Goal: Transaction & Acquisition: Subscribe to service/newsletter

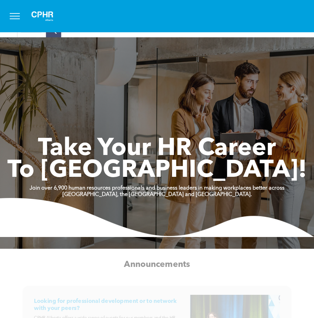
click at [18, 16] on span "menu" at bounding box center [15, 16] width 10 height 1
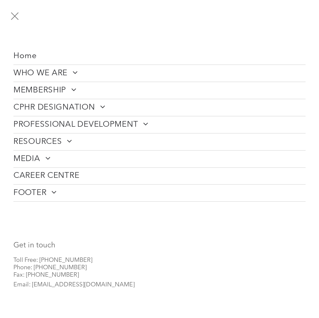
click at [102, 106] on span at bounding box center [100, 106] width 10 height 8
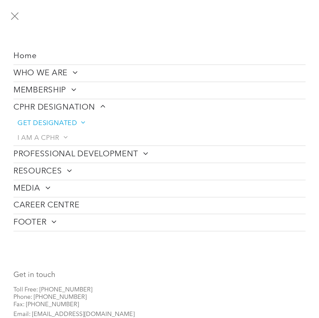
click at [42, 123] on span "GET DESIGNATED" at bounding box center [50, 123] width 67 height 8
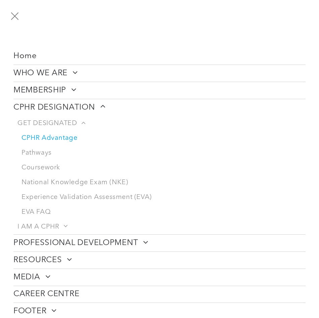
click at [53, 138] on link "CPHR Advantage" at bounding box center [161, 138] width 288 height 15
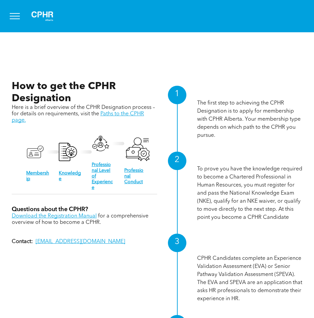
scroll to position [638, 0]
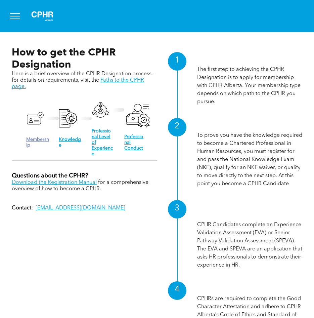
click at [33, 137] on link "Membership" at bounding box center [37, 142] width 23 height 10
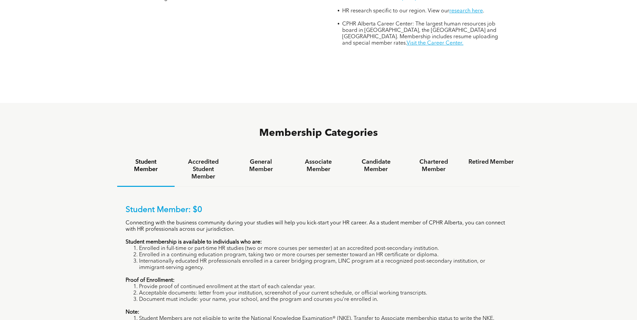
scroll to position [403, 0]
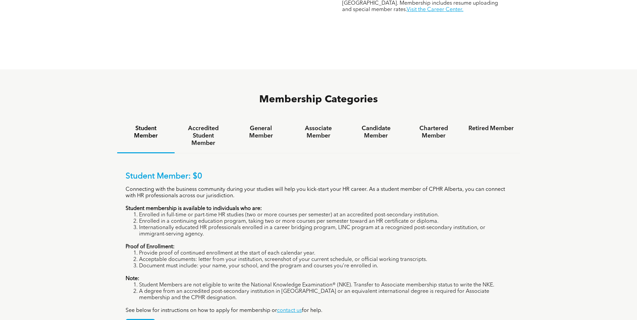
click at [145, 314] on div "APPLY" at bounding box center [319, 323] width 386 height 19
click at [147, 317] on span "APPLY" at bounding box center [140, 326] width 29 height 13
